Goal: Check status: Check status

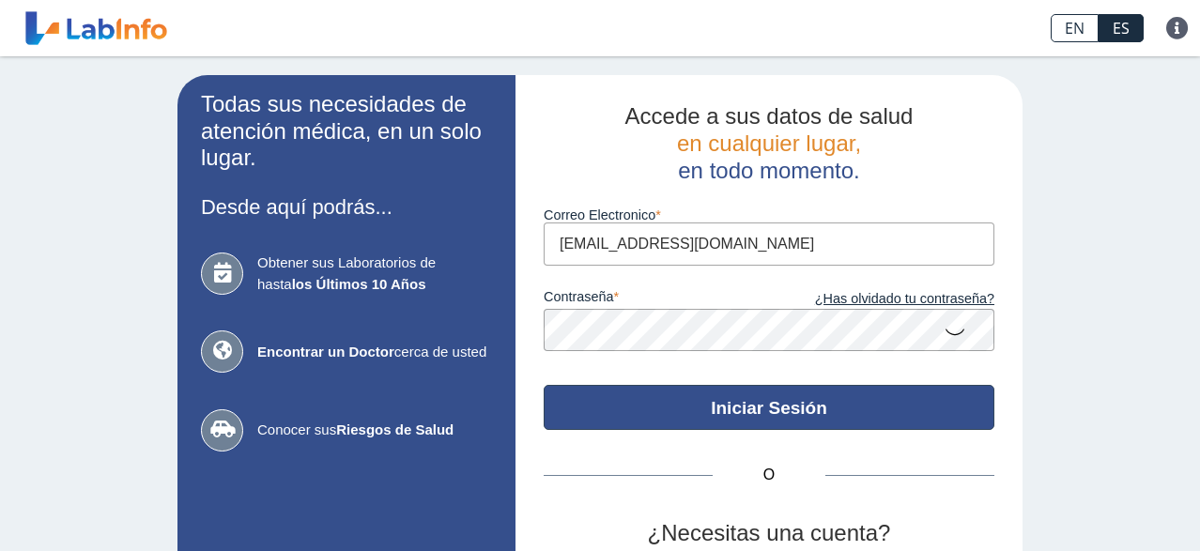
click at [752, 408] on button "Iniciar Sesión" at bounding box center [769, 407] width 451 height 45
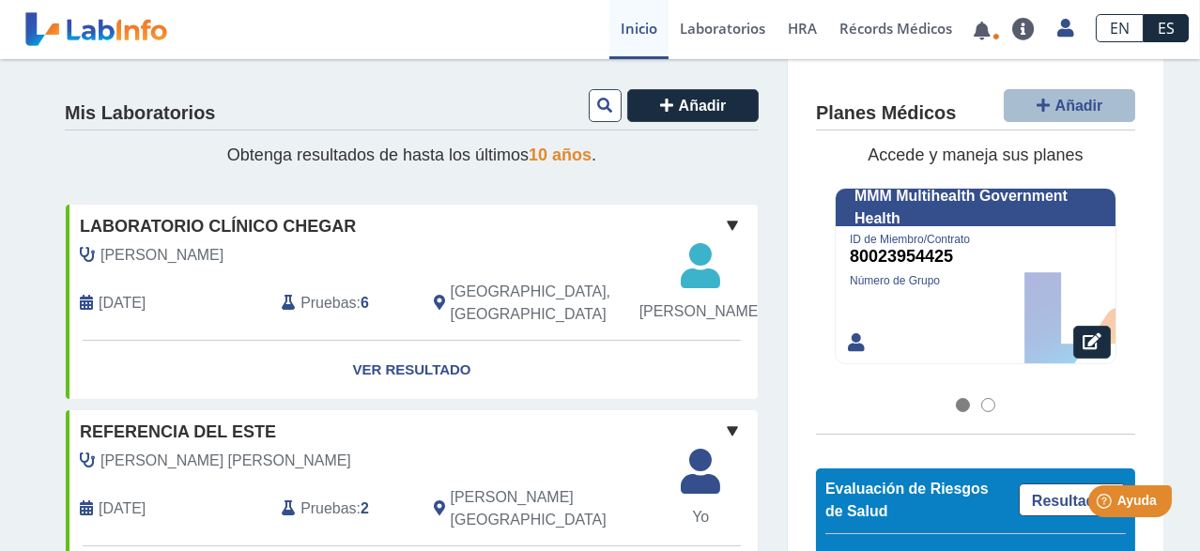
click at [728, 222] on span at bounding box center [732, 225] width 23 height 23
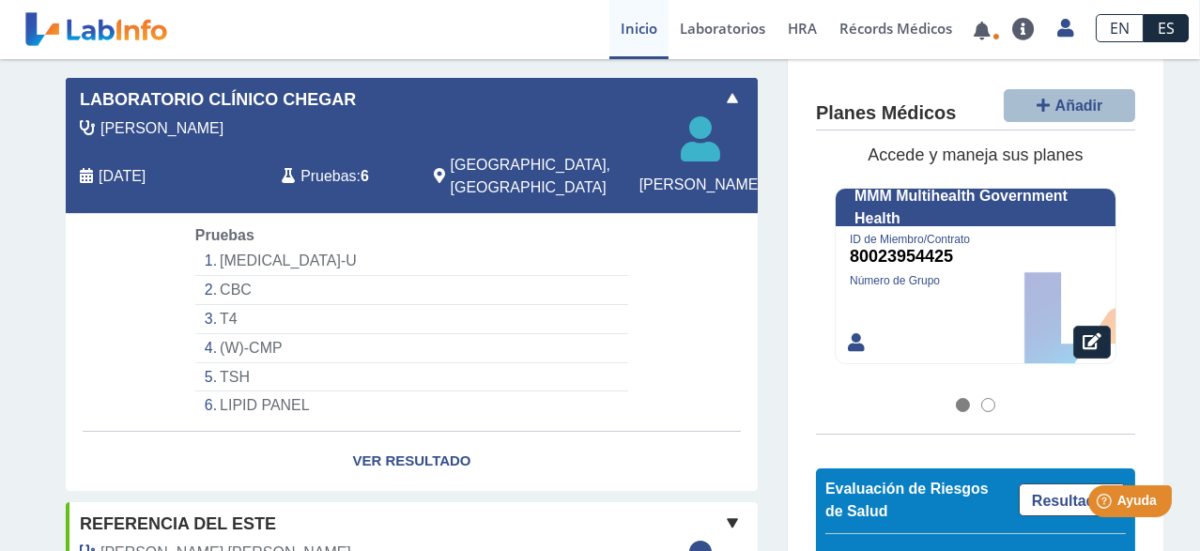
scroll to position [94, 0]
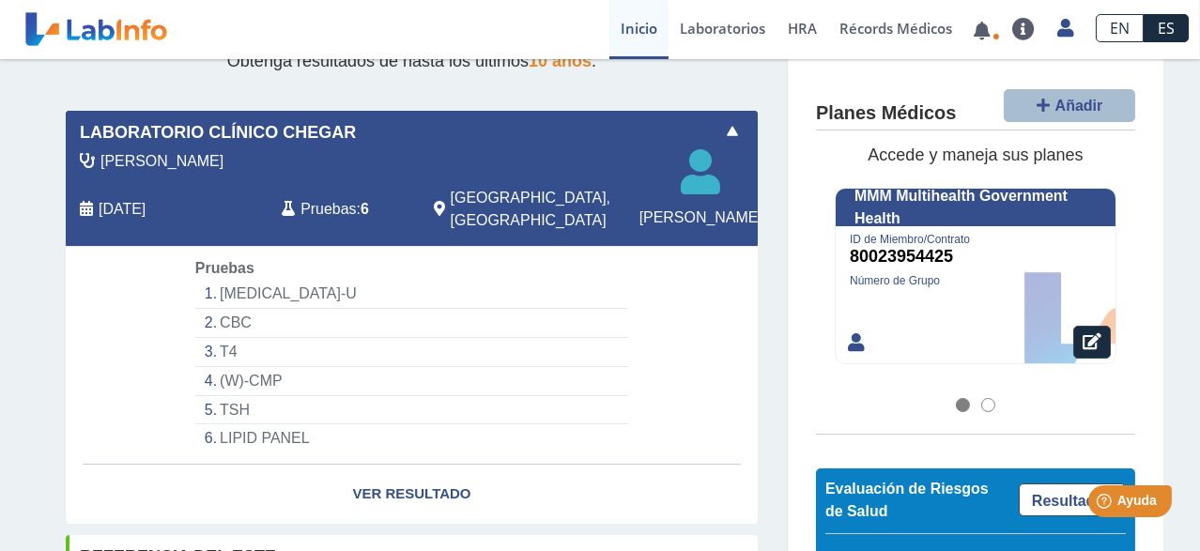
click at [290, 142] on span "Laboratorio Clínico Chegar" at bounding box center [218, 132] width 276 height 25
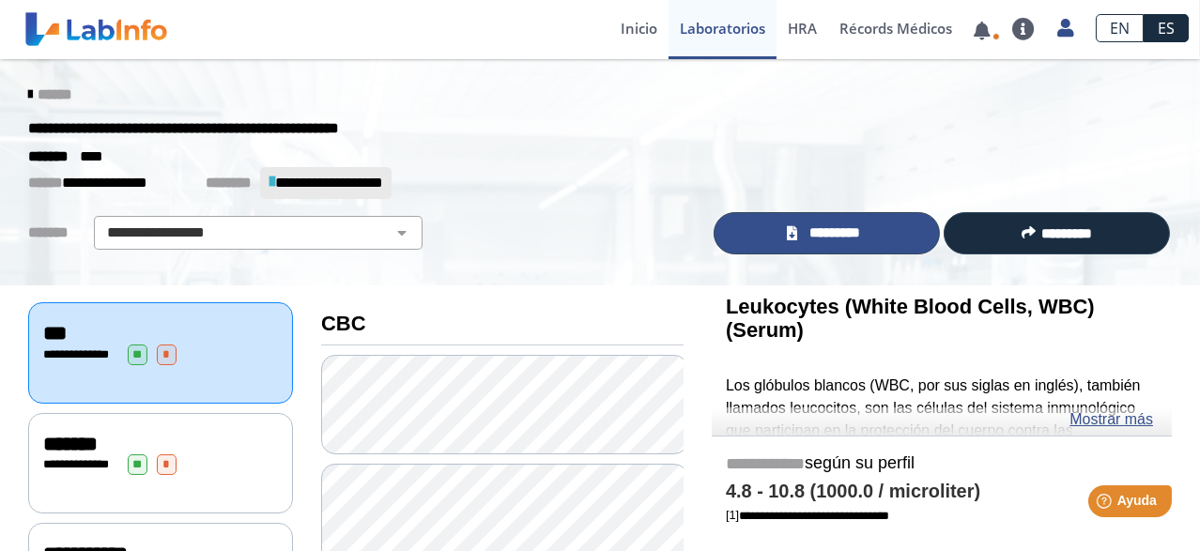
click at [794, 237] on link "*********" at bounding box center [827, 233] width 226 height 42
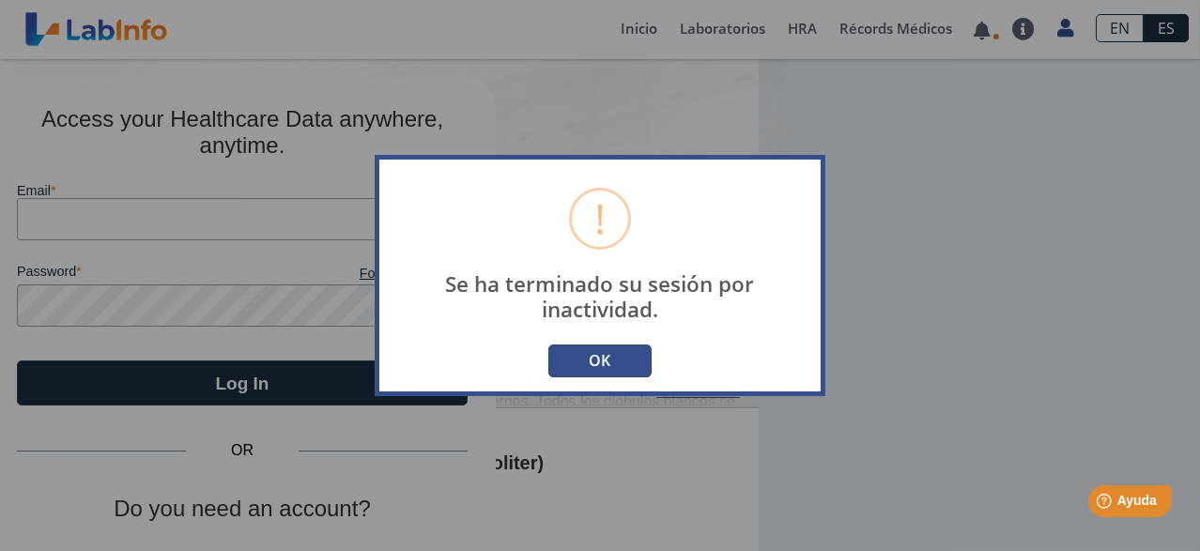
type input "[EMAIL_ADDRESS][DOMAIN_NAME]"
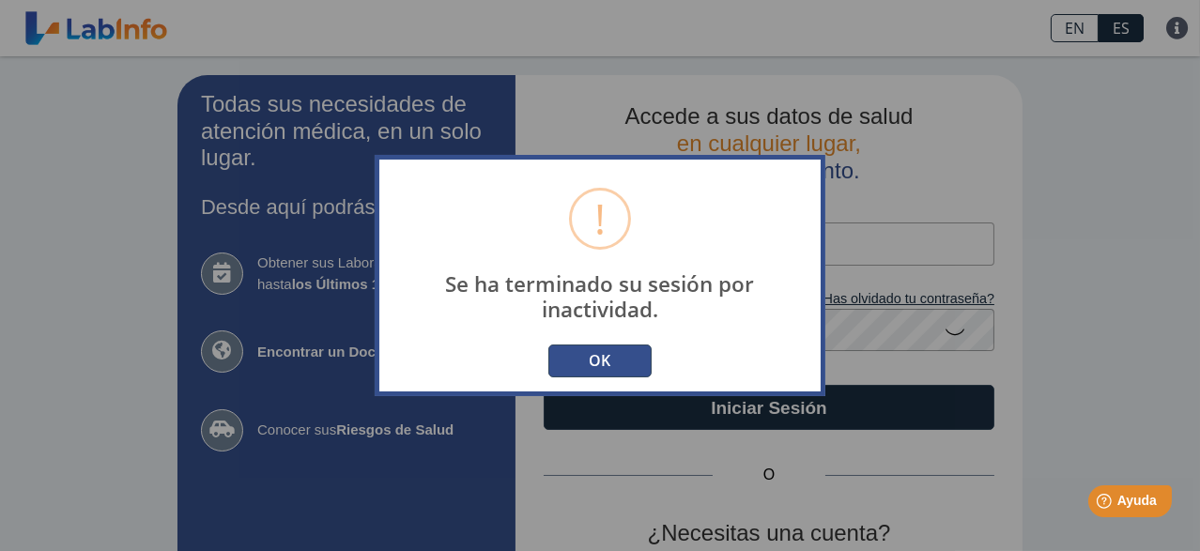
click at [601, 366] on button "OK" at bounding box center [599, 361] width 103 height 33
